Goal: Transaction & Acquisition: Purchase product/service

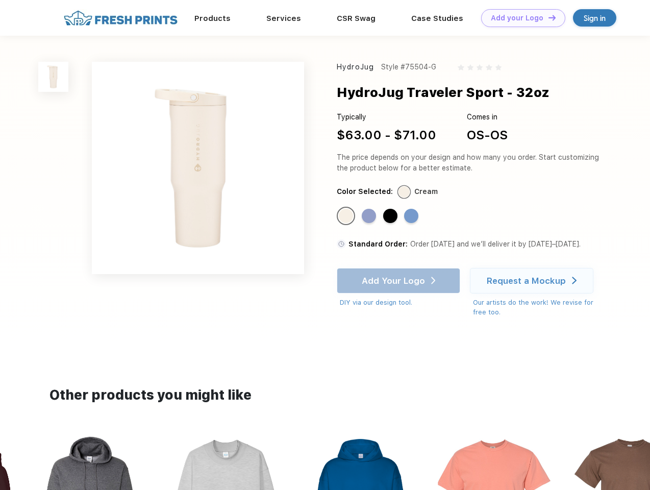
click at [519, 18] on link "Add your Logo Design Tool" at bounding box center [523, 18] width 84 height 18
click at [0, 0] on div "Design Tool" at bounding box center [0, 0] width 0 height 0
click at [547, 17] on link "Add your Logo Design Tool" at bounding box center [523, 18] width 84 height 18
click at [54, 77] on img at bounding box center [53, 77] width 30 height 30
click at [347, 216] on div "Standard Color" at bounding box center [346, 216] width 14 height 14
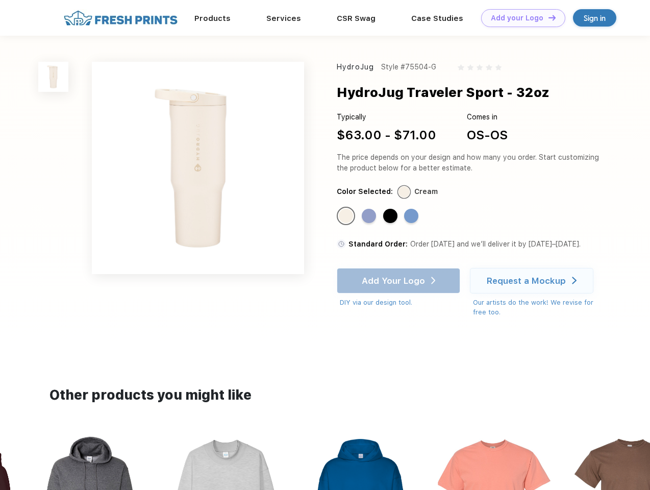
click at [370, 216] on div "Standard Color" at bounding box center [369, 216] width 14 height 14
click at [391, 216] on div "Standard Color" at bounding box center [390, 216] width 14 height 14
click at [412, 216] on div "Standard Color" at bounding box center [411, 216] width 14 height 14
click at [399, 281] on div "Add Your Logo DIY via our design tool. Ah shoot! This product isn't up in our d…" at bounding box center [398, 288] width 123 height 40
click at [533, 281] on div "Request a Mockup" at bounding box center [526, 280] width 79 height 10
